Goal: Task Accomplishment & Management: Manage account settings

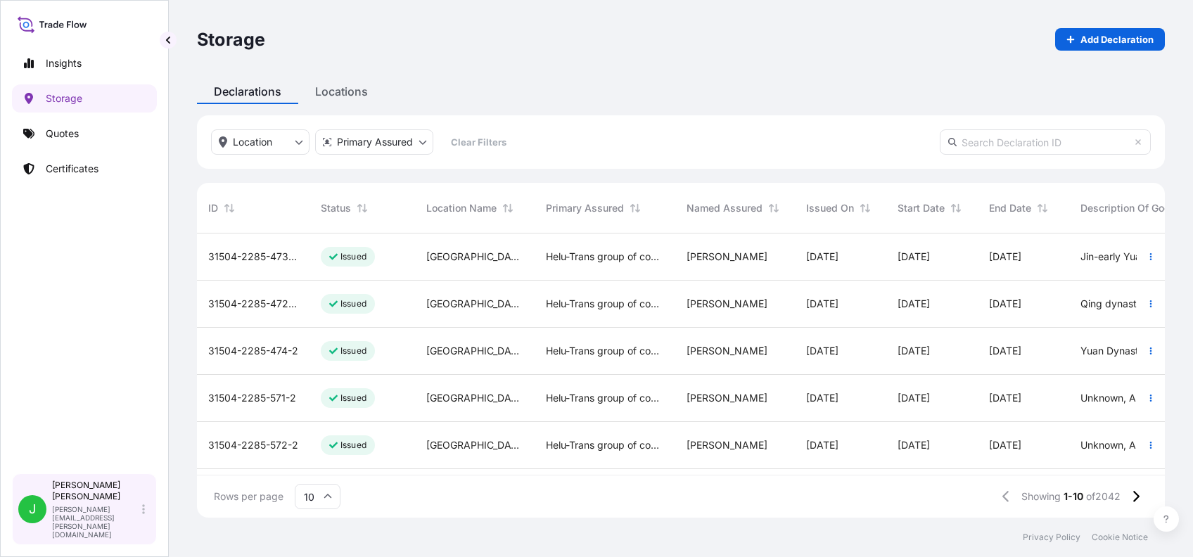
scroll to position [277, 953]
click at [148, 519] on div "[PERSON_NAME] [PERSON_NAME][EMAIL_ADDRESS][PERSON_NAME][DOMAIN_NAME]" at bounding box center [101, 509] width 98 height 59
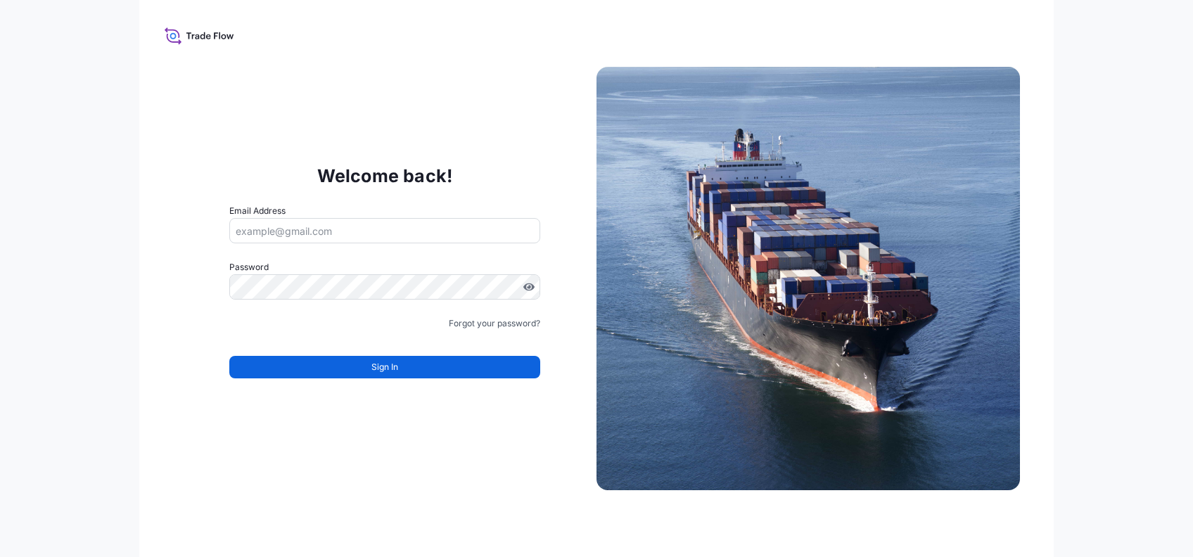
type input "[PERSON_NAME][EMAIL_ADDRESS][PERSON_NAME][DOMAIN_NAME]"
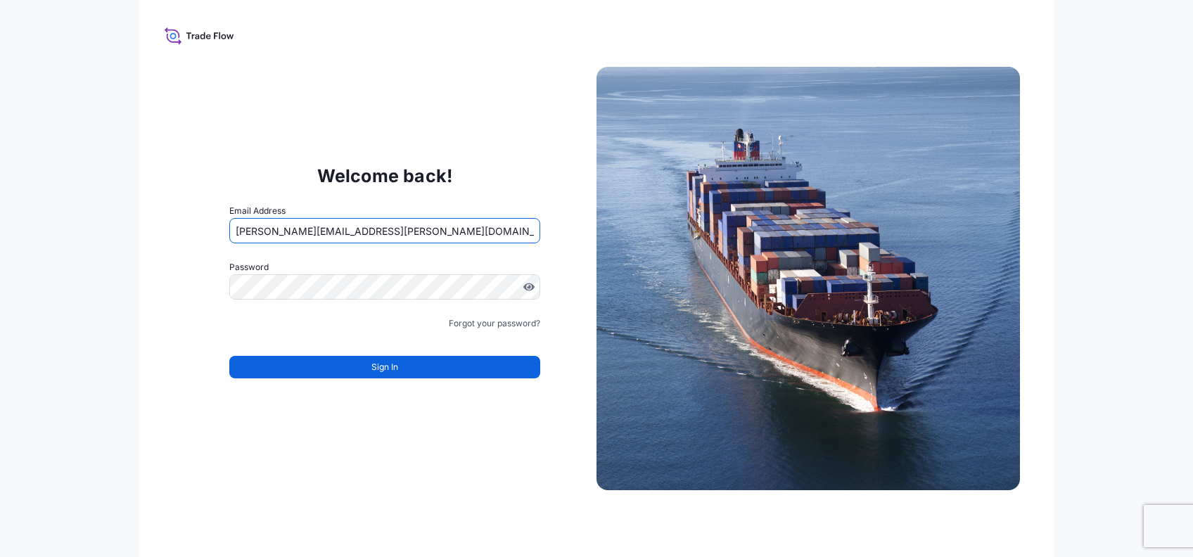
click at [327, 228] on input "[PERSON_NAME][EMAIL_ADDRESS][PERSON_NAME][DOMAIN_NAME]" at bounding box center [384, 230] width 311 height 25
click at [333, 231] on input "[PERSON_NAME][EMAIL_ADDRESS][PERSON_NAME][DOMAIN_NAME]" at bounding box center [384, 230] width 311 height 25
click at [340, 234] on input "[PERSON_NAME][EMAIL_ADDRESS][PERSON_NAME][DOMAIN_NAME]" at bounding box center [384, 230] width 311 height 25
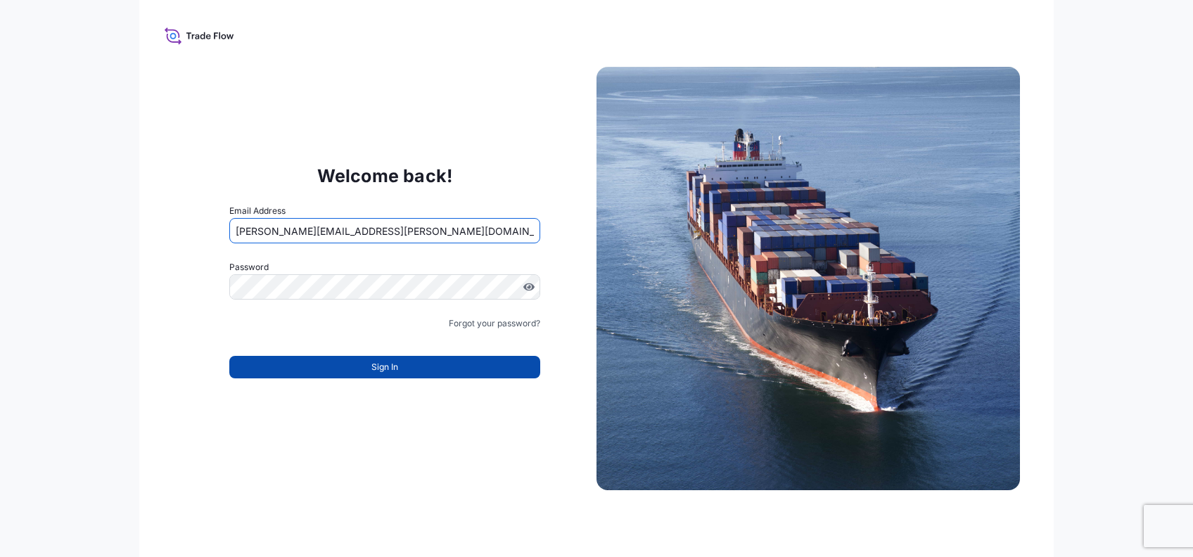
type input "[PERSON_NAME][EMAIL_ADDRESS][PERSON_NAME][DOMAIN_NAME]"
click at [253, 361] on button "Sign In" at bounding box center [384, 367] width 311 height 23
